Goal: Task Accomplishment & Management: Use online tool/utility

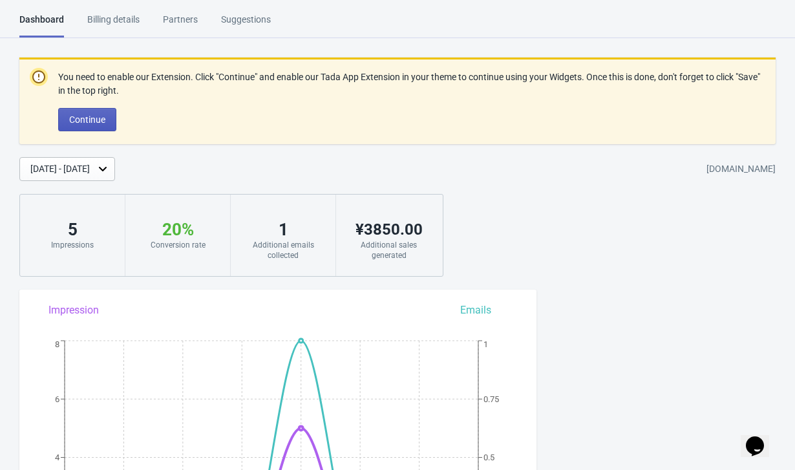
click at [85, 118] on span "Continue" at bounding box center [87, 119] width 36 height 10
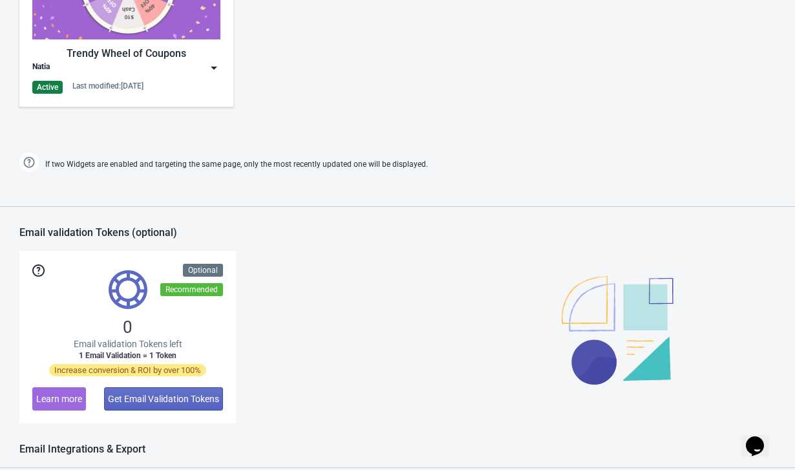
scroll to position [775, 0]
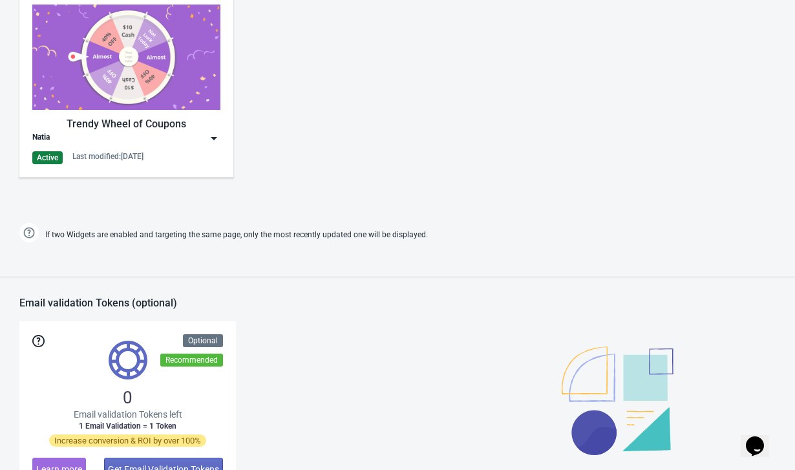
click at [100, 68] on img at bounding box center [126, 57] width 188 height 105
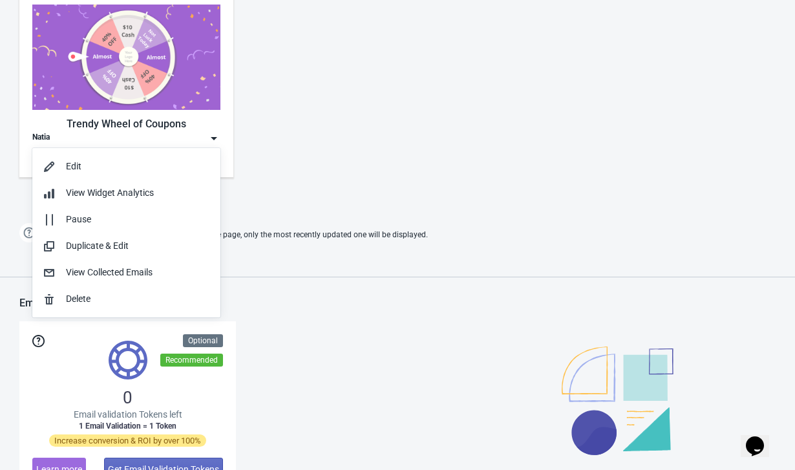
click at [37, 98] on img at bounding box center [126, 57] width 188 height 105
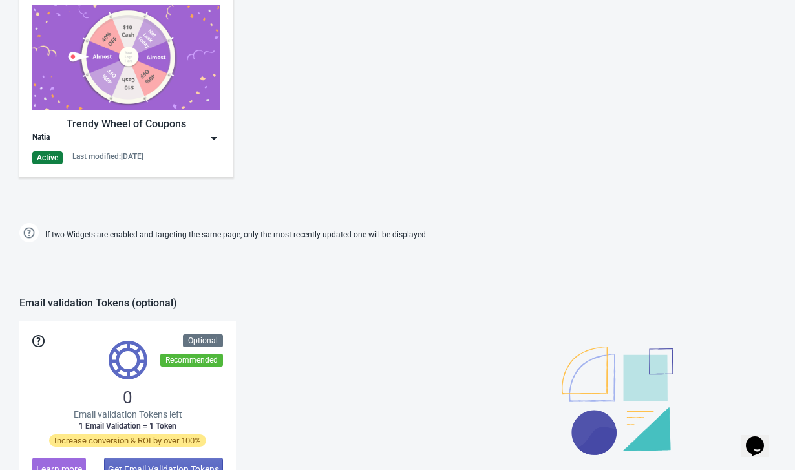
click at [37, 98] on img at bounding box center [126, 57] width 188 height 105
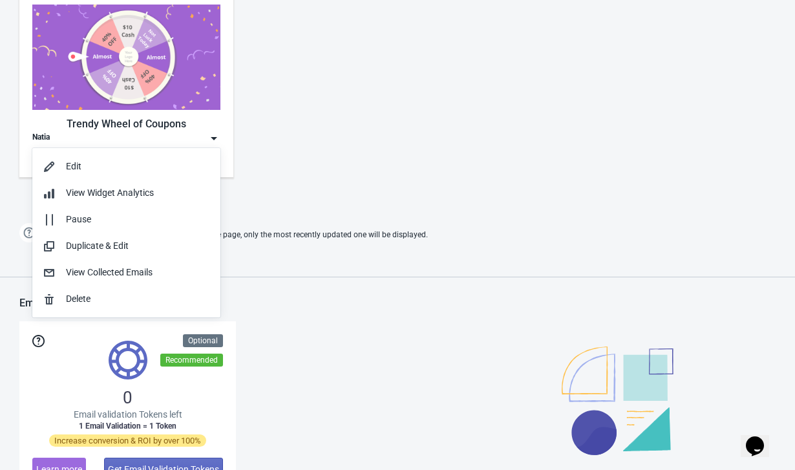
click at [153, 105] on img at bounding box center [126, 57] width 188 height 105
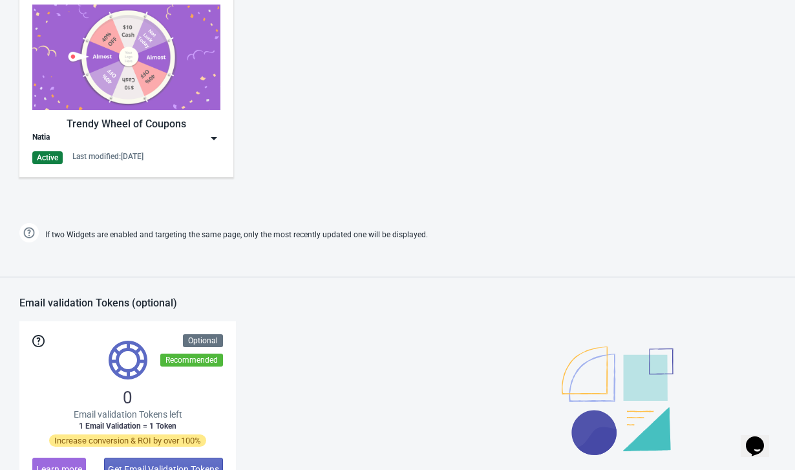
click at [95, 146] on div "Trendy Wheel of Coupons Natia Active Last modified: 2.9.2025" at bounding box center [126, 85] width 188 height 160
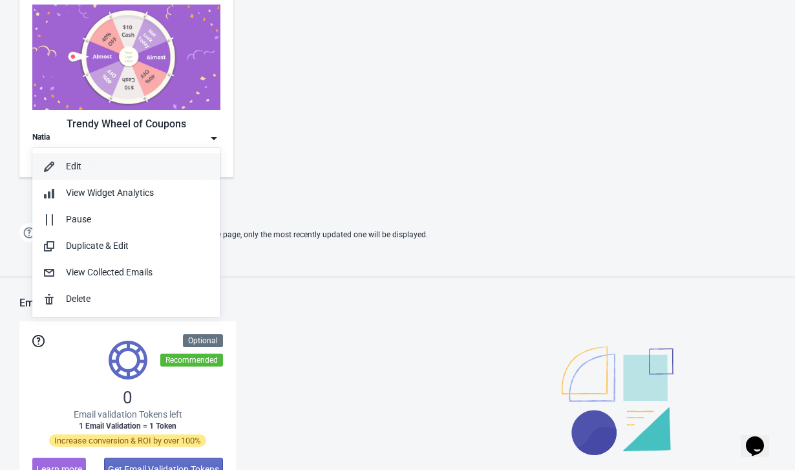
click at [58, 167] on div "Edit" at bounding box center [126, 167] width 167 height 14
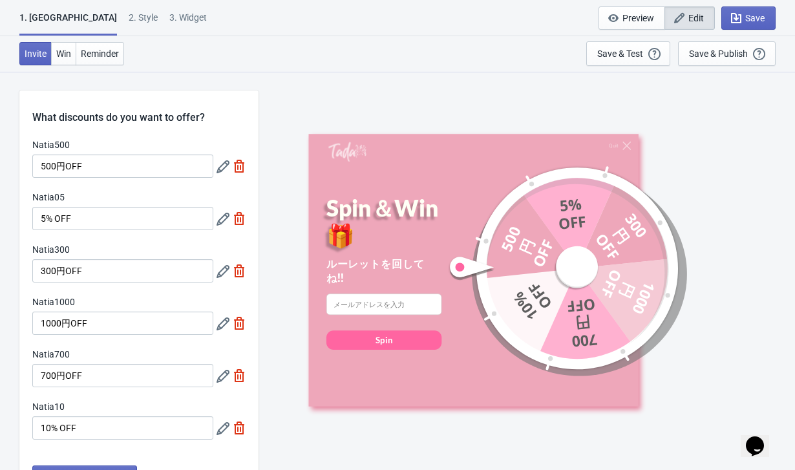
click at [224, 167] on icon at bounding box center [222, 166] width 13 height 13
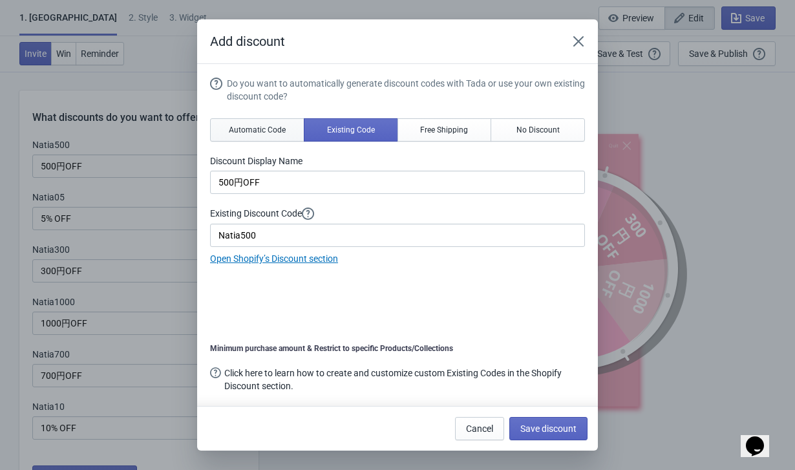
click at [260, 130] on span "Automatic Code" at bounding box center [257, 130] width 57 height 10
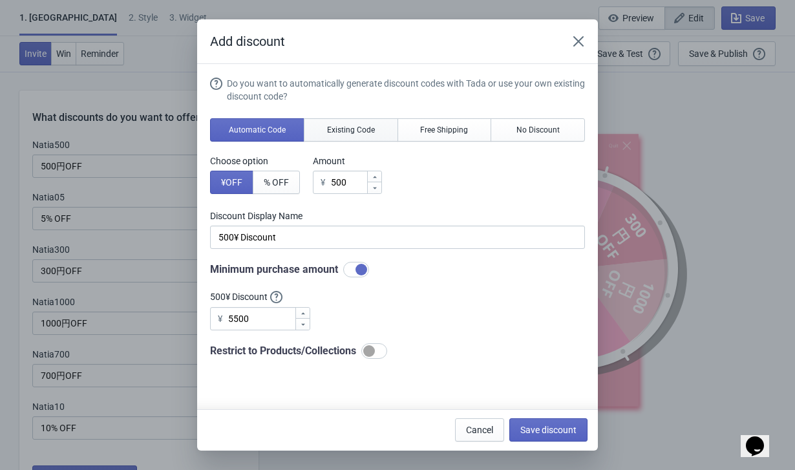
click at [342, 123] on button "Existing Code" at bounding box center [351, 129] width 94 height 23
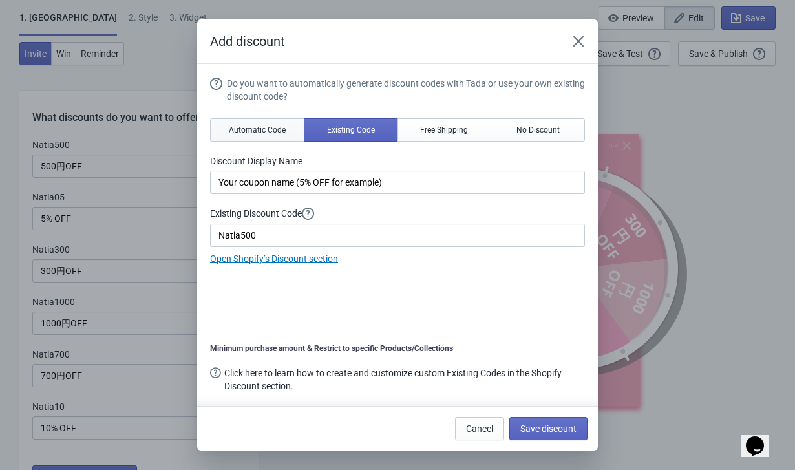
click at [275, 126] on span "Automatic Code" at bounding box center [257, 130] width 57 height 10
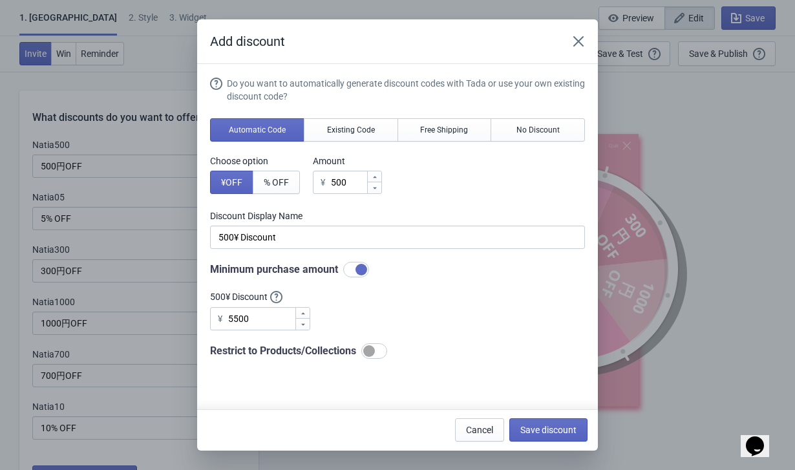
click at [574, 34] on button "Close" at bounding box center [578, 41] width 23 height 23
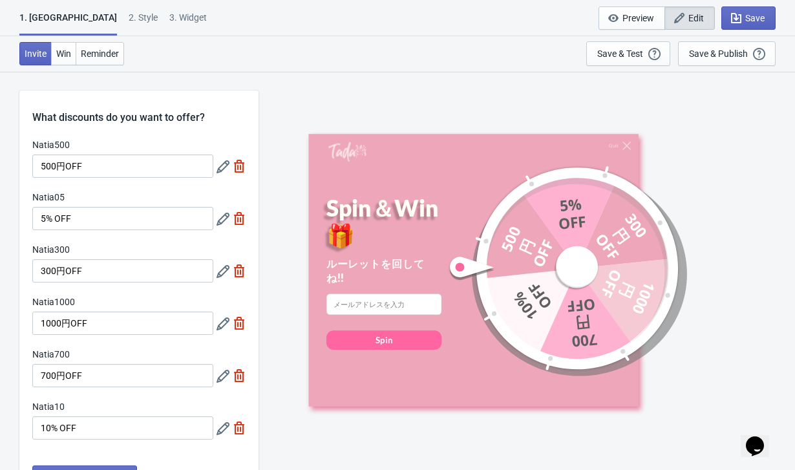
click at [220, 225] on icon at bounding box center [222, 219] width 13 height 13
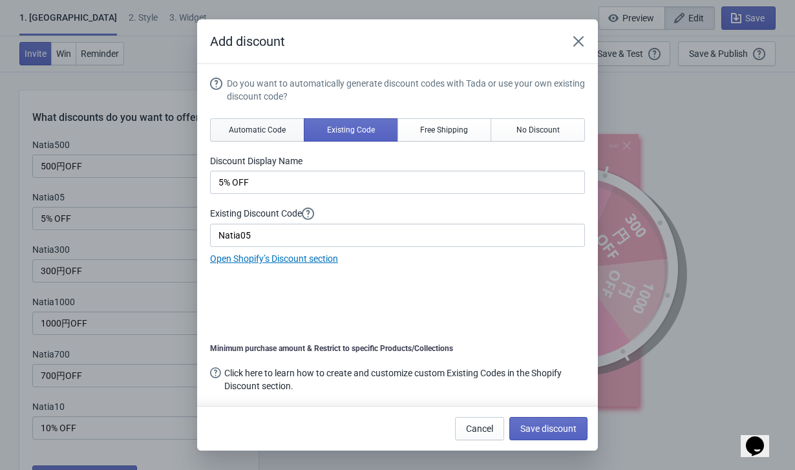
click at [255, 130] on span "Automatic Code" at bounding box center [257, 130] width 57 height 10
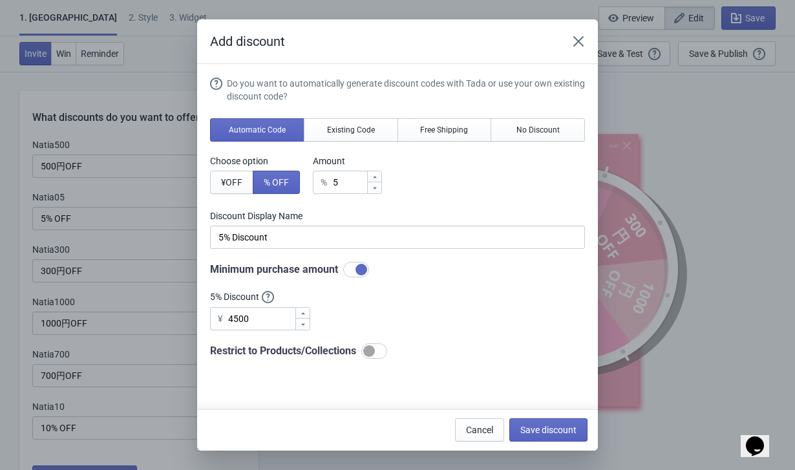
click at [123, 215] on div "Add discount Do you want to automatically generate discount codes with Tada or …" at bounding box center [397, 234] width 795 height 431
click at [578, 42] on icon "Close" at bounding box center [578, 41] width 10 height 10
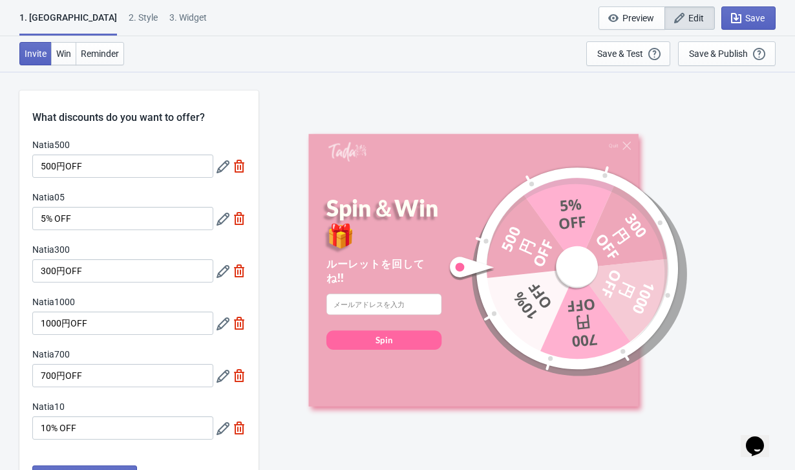
click at [220, 271] on icon at bounding box center [222, 271] width 13 height 13
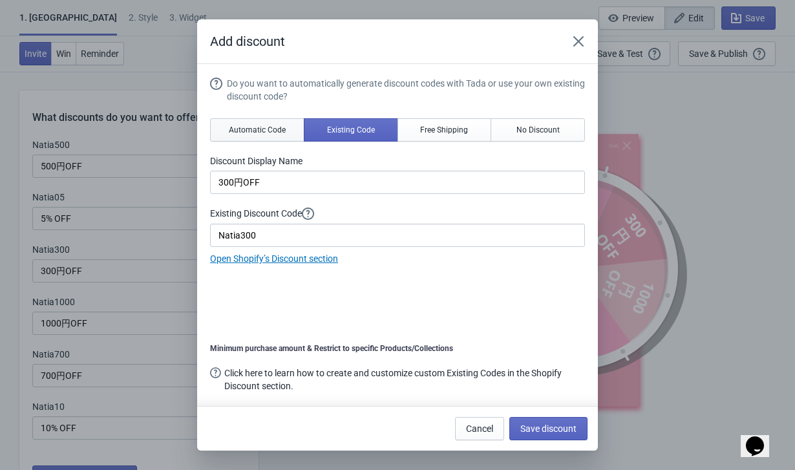
click at [246, 121] on button "Automatic Code" at bounding box center [257, 129] width 94 height 23
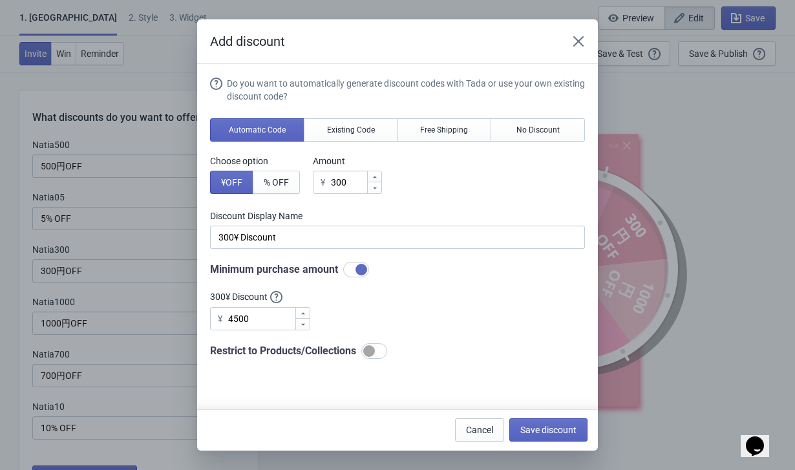
click at [579, 43] on icon "Close" at bounding box center [578, 41] width 13 height 13
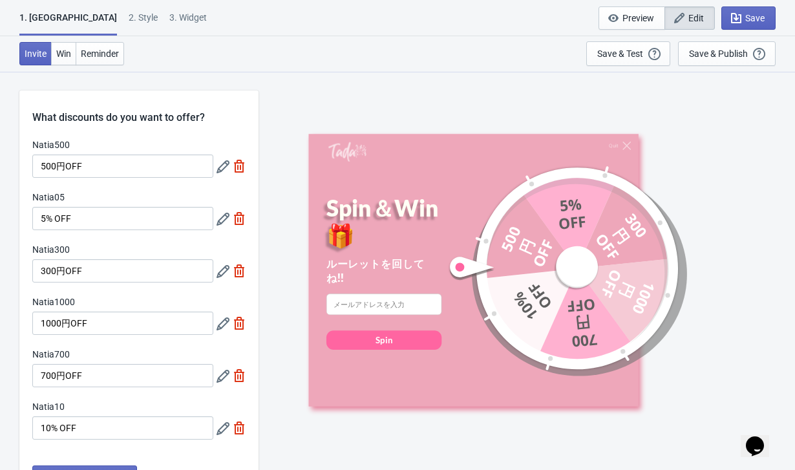
click at [220, 168] on icon at bounding box center [222, 166] width 13 height 13
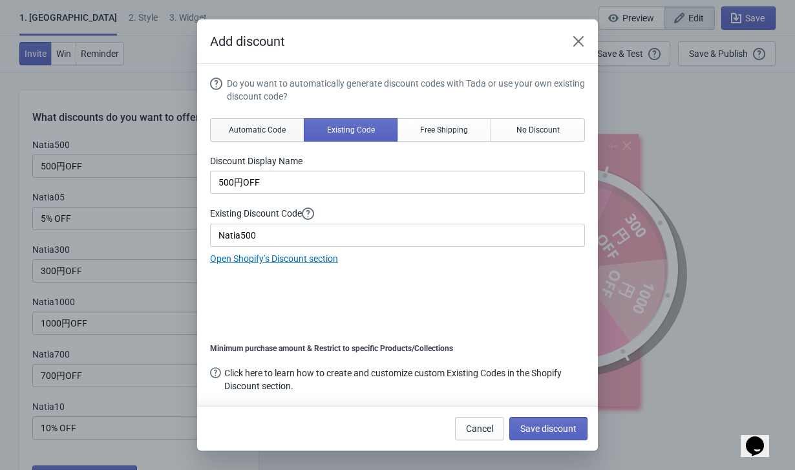
click at [267, 118] on button "Automatic Code" at bounding box center [257, 129] width 94 height 23
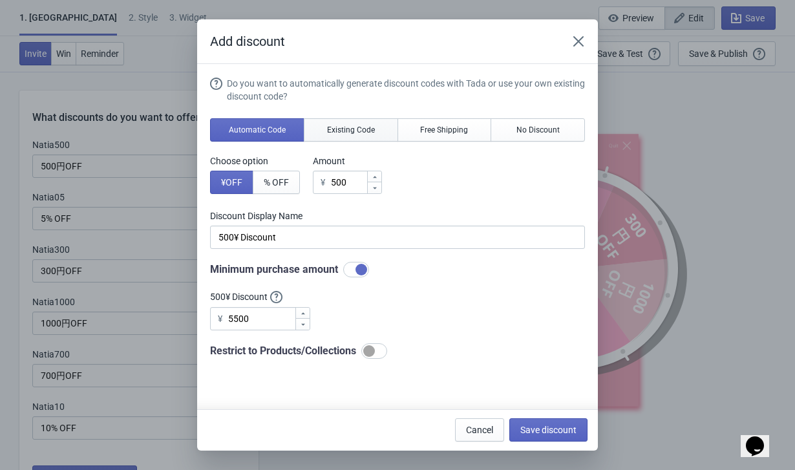
click at [348, 131] on span "Existing Code" at bounding box center [351, 130] width 48 height 10
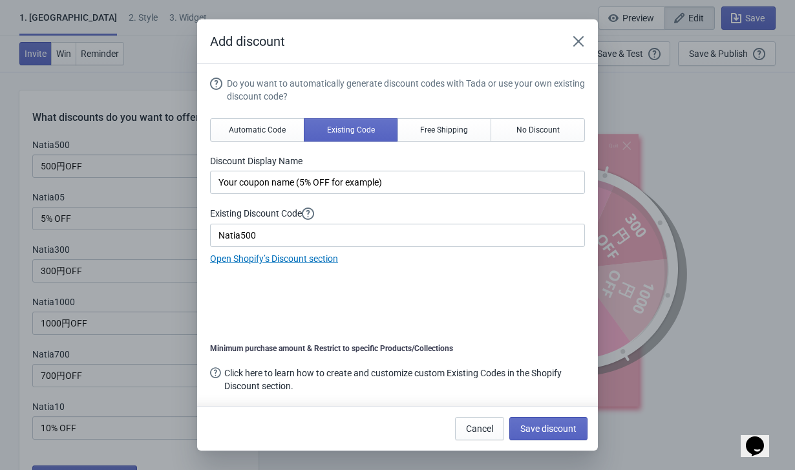
click at [572, 36] on icon "Close" at bounding box center [578, 41] width 13 height 13
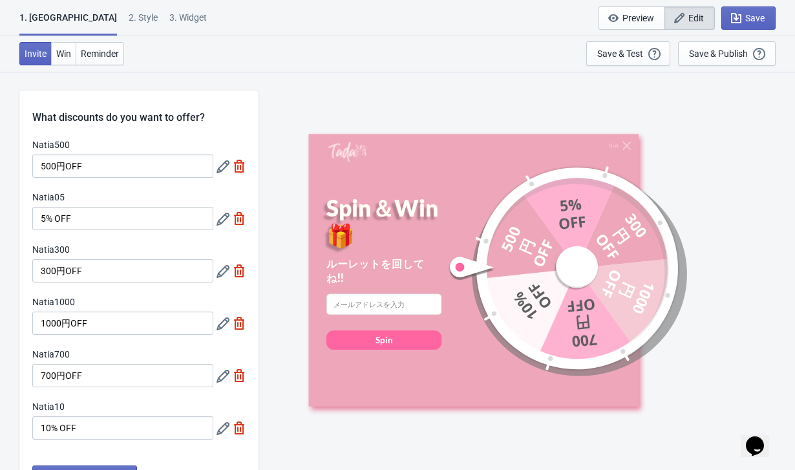
click at [221, 218] on icon at bounding box center [222, 219] width 13 height 13
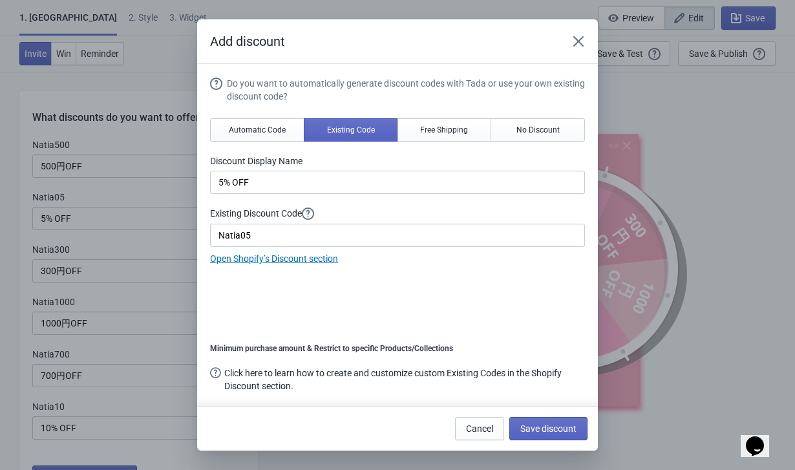
click at [580, 49] on button "Close" at bounding box center [578, 41] width 23 height 23
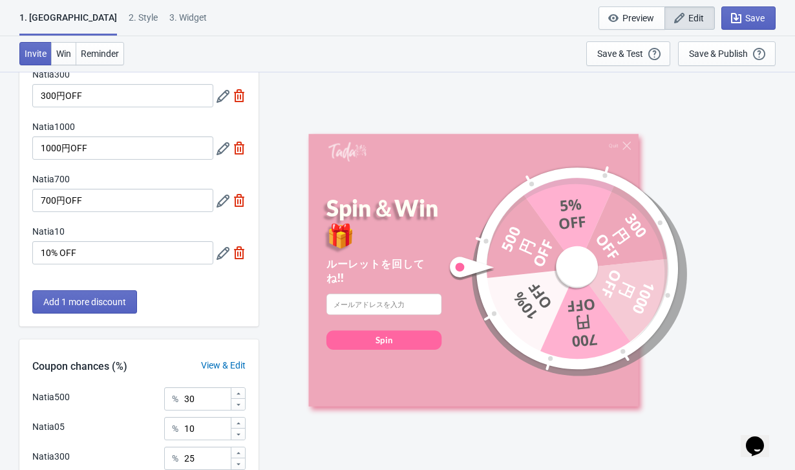
scroll to position [104, 0]
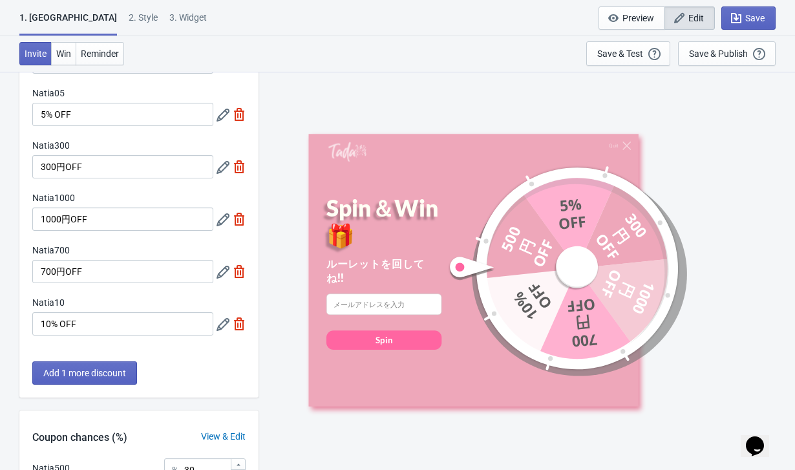
click at [223, 163] on icon at bounding box center [222, 167] width 13 height 13
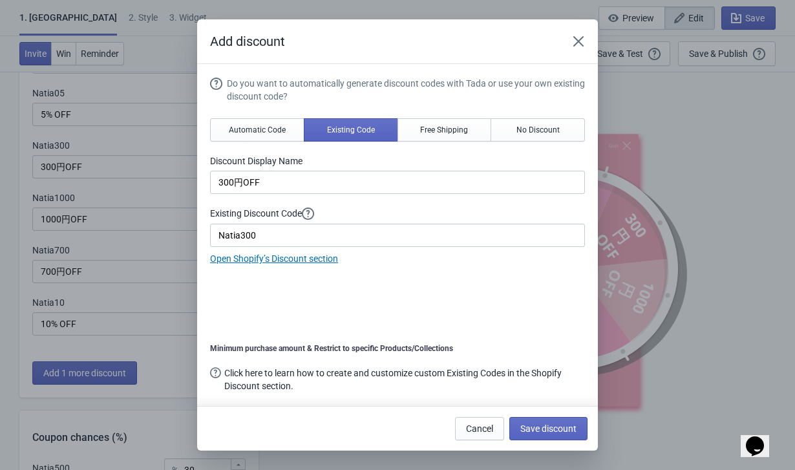
click at [133, 189] on div "Add discount Do you want to automatically generate discount codes with Tada or …" at bounding box center [397, 234] width 795 height 431
click at [576, 32] on button "Close" at bounding box center [578, 41] width 23 height 23
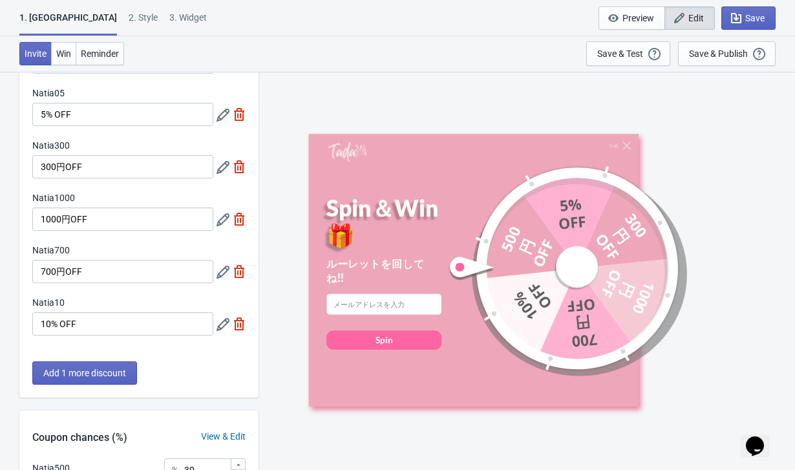
click at [224, 219] on icon at bounding box center [222, 219] width 13 height 13
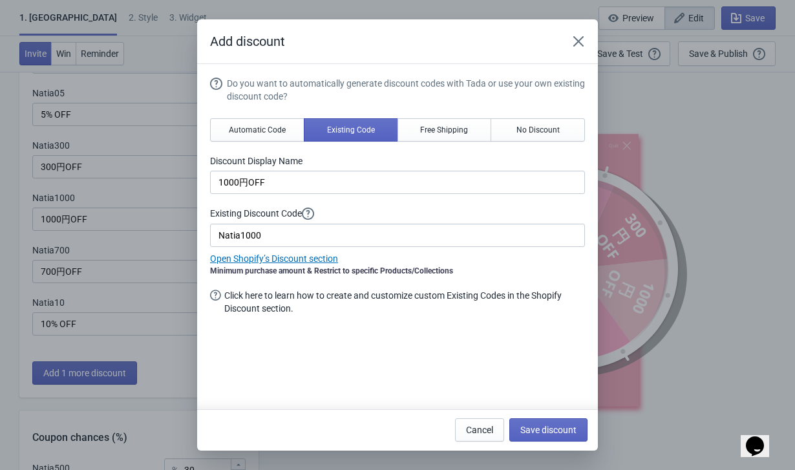
scroll to position [0, 0]
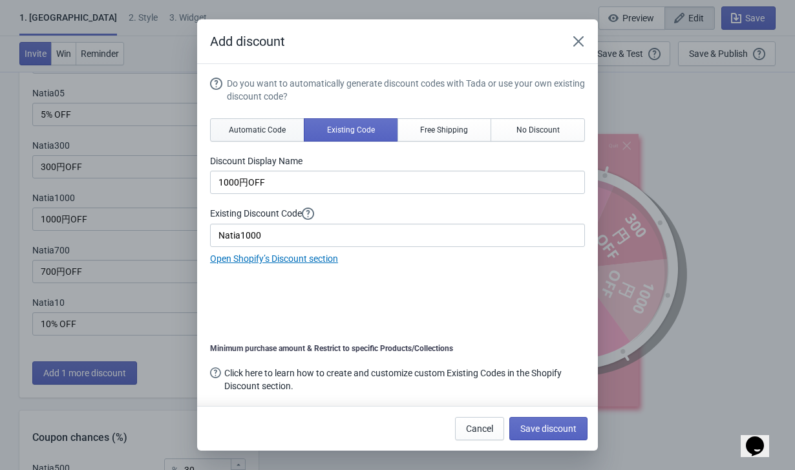
click at [277, 122] on button "Automatic Code" at bounding box center [257, 129] width 94 height 23
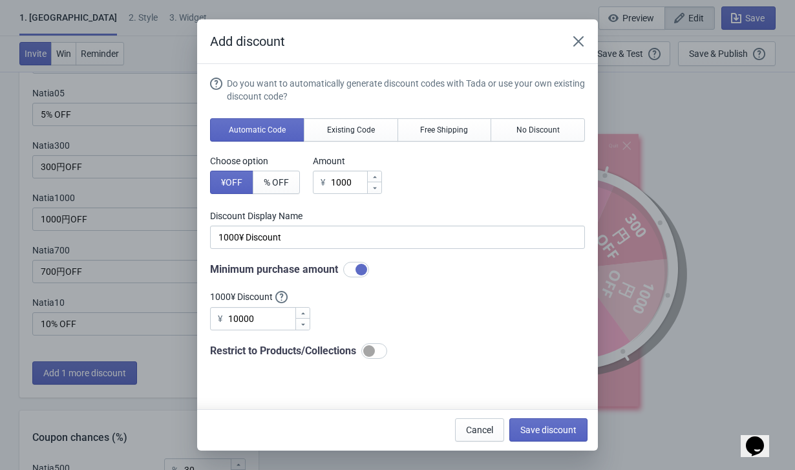
click at [578, 40] on icon "Close" at bounding box center [578, 41] width 10 height 10
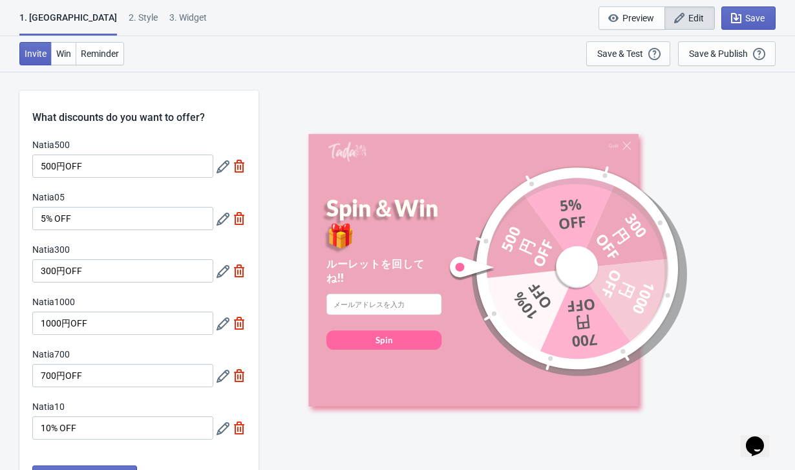
scroll to position [104, 0]
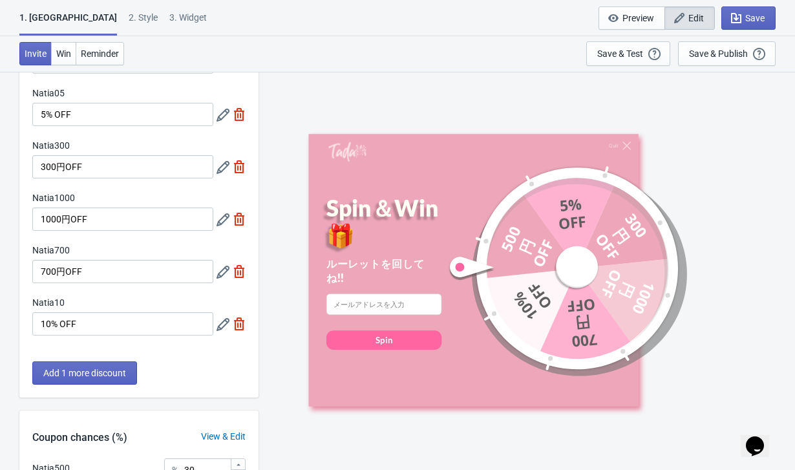
click at [220, 275] on icon at bounding box center [222, 272] width 13 height 13
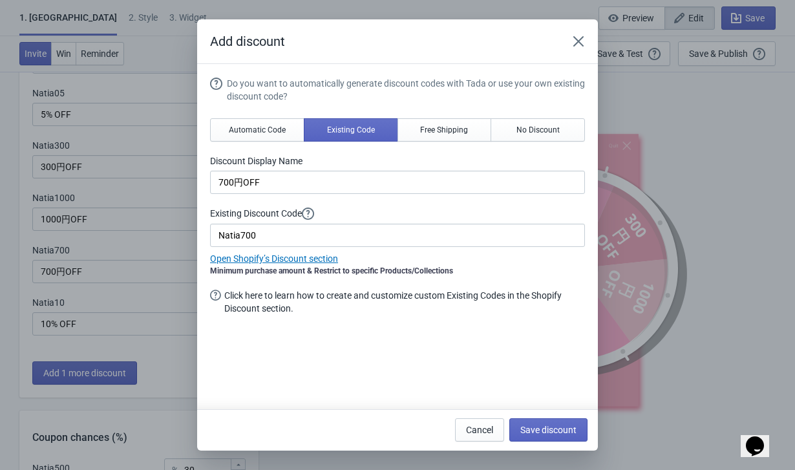
scroll to position [0, 0]
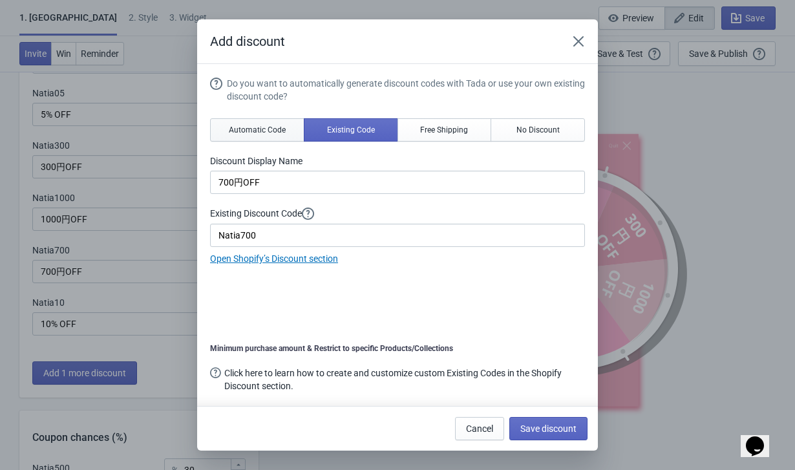
click at [263, 131] on span "Automatic Code" at bounding box center [257, 130] width 57 height 10
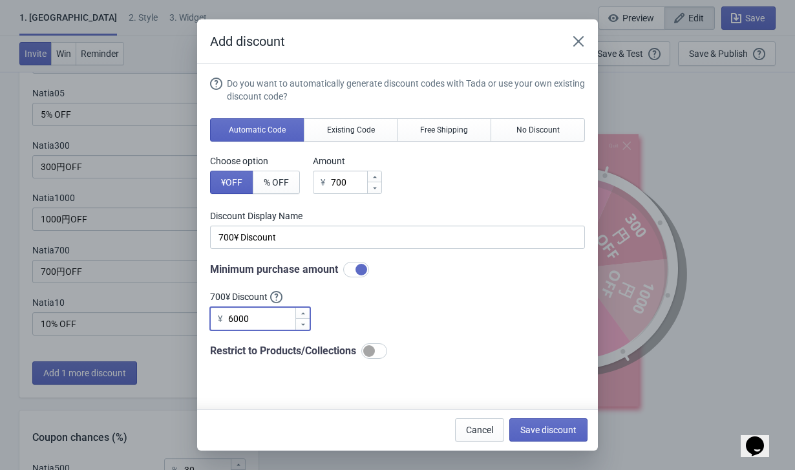
click at [257, 317] on input "6000" at bounding box center [260, 318] width 67 height 23
type input "6500"
click at [578, 430] on button "Save discount" at bounding box center [548, 429] width 78 height 23
type input "700¥ Discount"
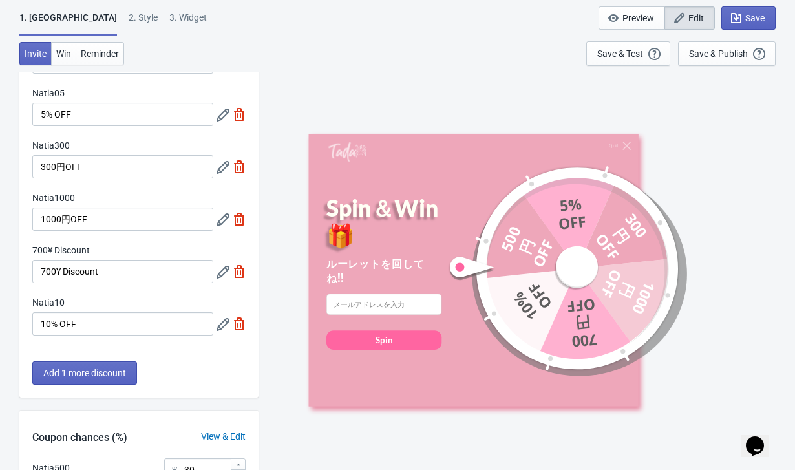
click at [217, 268] on icon at bounding box center [222, 272] width 13 height 13
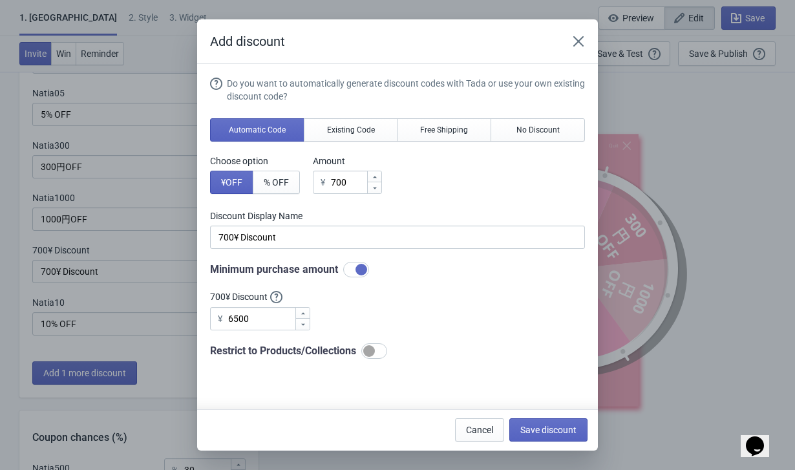
click at [580, 40] on icon "Close" at bounding box center [578, 41] width 10 height 10
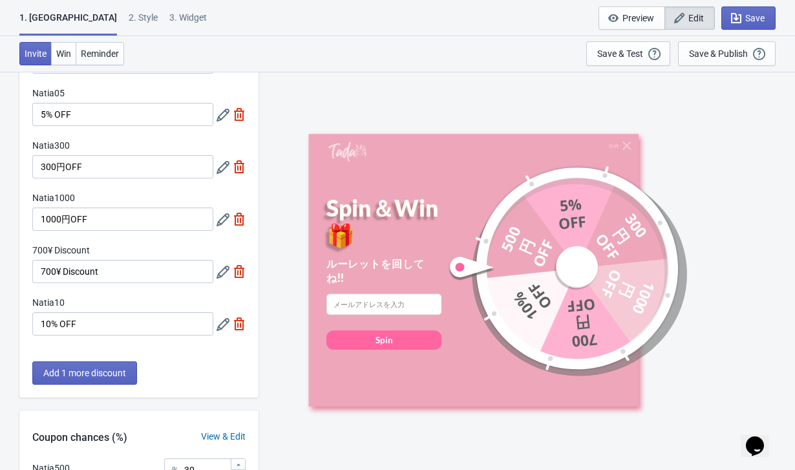
click at [221, 320] on icon at bounding box center [222, 324] width 13 height 13
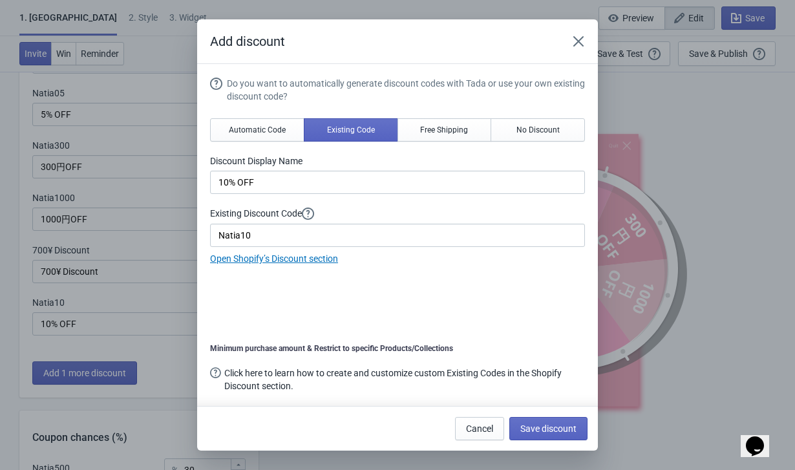
click at [591, 36] on div "Add discount" at bounding box center [397, 41] width 401 height 45
click at [575, 41] on icon "Close" at bounding box center [578, 41] width 13 height 13
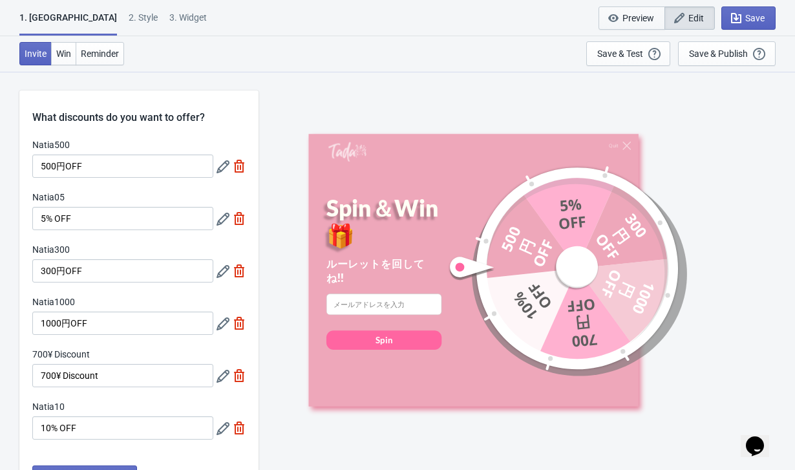
click at [633, 17] on span "Preview" at bounding box center [638, 18] width 32 height 10
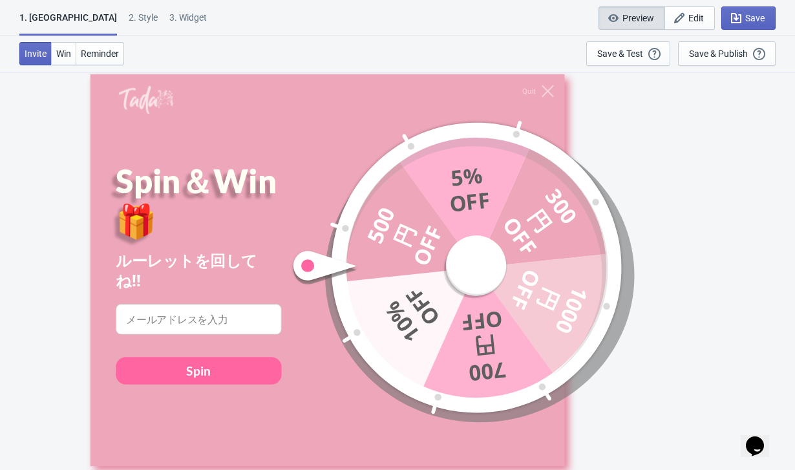
click at [633, 17] on span "Preview" at bounding box center [638, 18] width 32 height 10
click at [755, 16] on span "Save" at bounding box center [754, 18] width 19 height 10
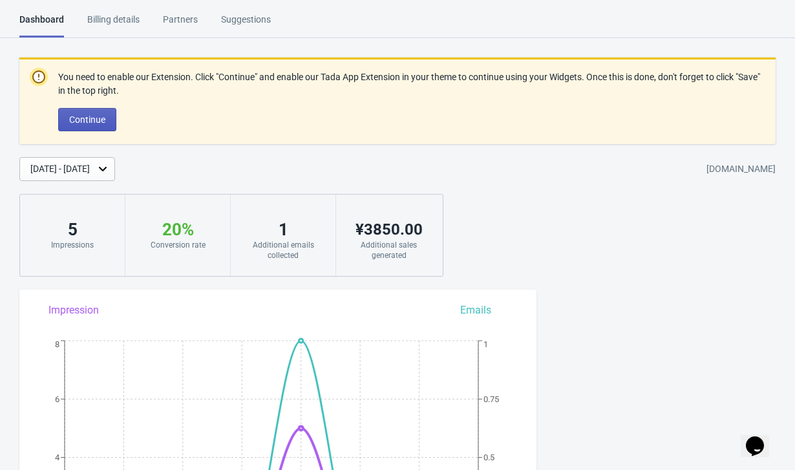
click at [90, 113] on button "Continue" at bounding box center [87, 119] width 58 height 23
